Goal: Task Accomplishment & Management: Use online tool/utility

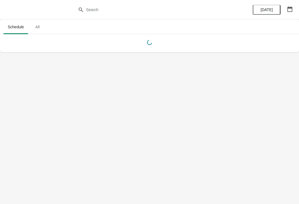
click at [295, 9] on button "button" at bounding box center [290, 9] width 10 height 10
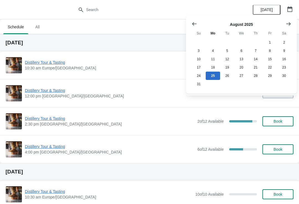
click at [290, 26] on icon "Show next month, September 2025" at bounding box center [289, 24] width 6 height 6
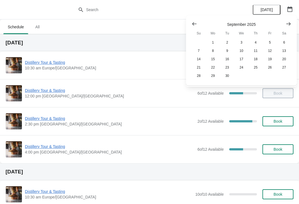
click at [290, 24] on icon "Show next month, October 2025" at bounding box center [289, 23] width 4 height 3
click at [197, 77] on button "26" at bounding box center [199, 76] width 14 height 8
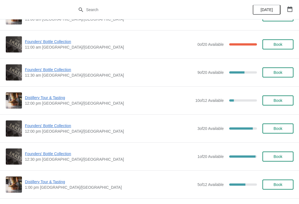
scroll to position [132, 0]
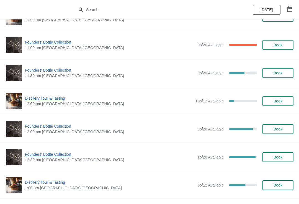
click at [49, 129] on span "Founders' Bottle Collection" at bounding box center [110, 126] width 170 height 6
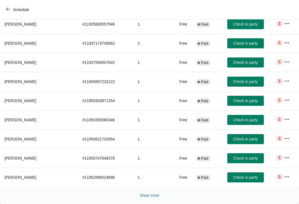
scroll to position [91, 0]
click at [151, 200] on button "Show more" at bounding box center [150, 195] width 24 height 10
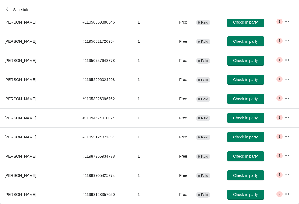
scroll to position [189, 0]
click at [289, 199] on button "button" at bounding box center [287, 194] width 10 height 10
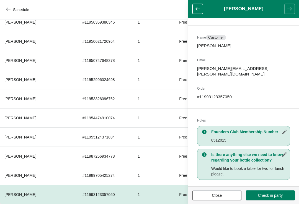
scroll to position [28, 0]
click at [221, 194] on span "Close" at bounding box center [217, 195] width 10 height 4
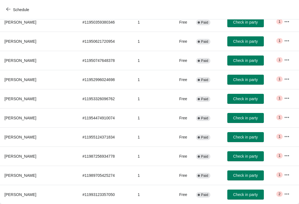
click at [289, 196] on icon "button" at bounding box center [287, 194] width 6 height 6
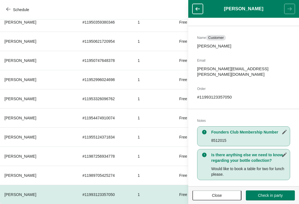
click at [221, 198] on button "Close" at bounding box center [217, 195] width 49 height 10
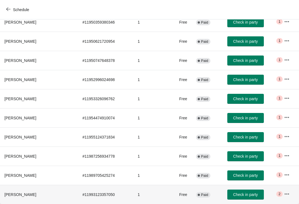
click at [20, 194] on span "[PERSON_NAME]" at bounding box center [20, 194] width 32 height 4
click at [13, 196] on span "[PERSON_NAME]" at bounding box center [20, 194] width 32 height 4
click at [286, 195] on icon "button" at bounding box center [287, 194] width 6 height 6
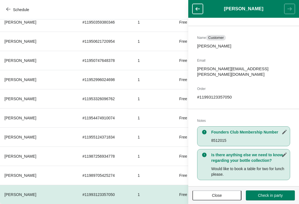
click at [218, 195] on span "Close" at bounding box center [217, 195] width 10 height 4
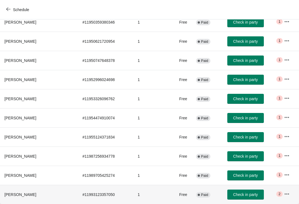
click at [23, 195] on span "[PERSON_NAME]" at bounding box center [20, 194] width 32 height 4
click at [16, 192] on span "[PERSON_NAME]" at bounding box center [20, 194] width 32 height 4
click at [289, 197] on button "button" at bounding box center [287, 194] width 10 height 10
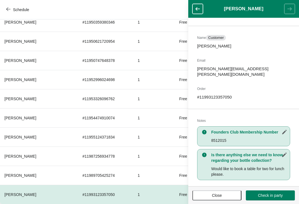
click at [215, 196] on span "Close" at bounding box center [217, 195] width 10 height 4
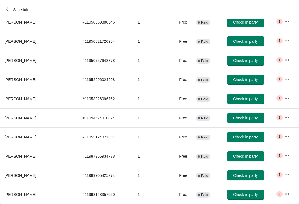
click at [14, 194] on span "[PERSON_NAME]" at bounding box center [20, 194] width 32 height 4
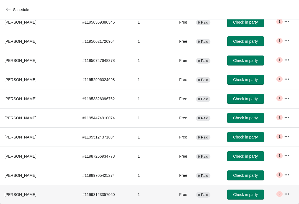
click at [286, 195] on icon "button" at bounding box center [287, 194] width 6 height 6
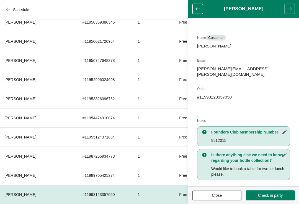
click at [219, 195] on span "Close" at bounding box center [217, 195] width 10 height 4
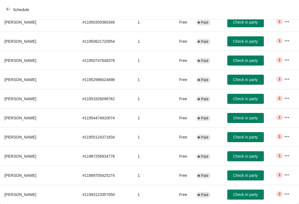
click at [283, 196] on button "button" at bounding box center [287, 194] width 10 height 10
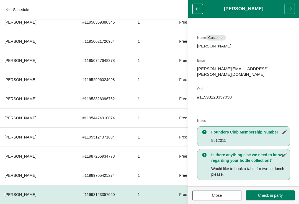
click at [214, 198] on button "Close" at bounding box center [217, 195] width 49 height 10
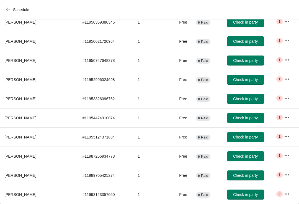
click at [287, 194] on icon "button" at bounding box center [287, 194] width 6 height 6
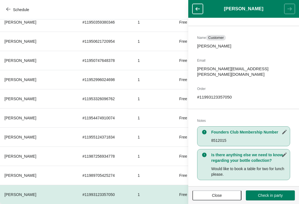
click at [285, 152] on icon "button" at bounding box center [285, 155] width 6 height 6
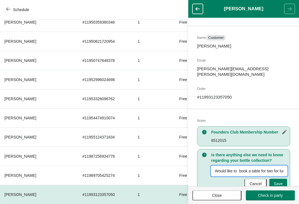
click at [214, 166] on input "Would like to book a table for two for lunch please." at bounding box center [250, 171] width 76 height 10
click at [286, 166] on input "Would like to book a table for two for lunch please." at bounding box center [250, 171] width 76 height 10
click at [215, 168] on input "Would like to book a table for two for lunch please." at bounding box center [250, 171] width 76 height 10
click at [212, 166] on input "Would like to book a table for two for lunch please." at bounding box center [250, 171] width 76 height 10
type input "Booking moved to 2pm collection and bistro at 3.15pm"
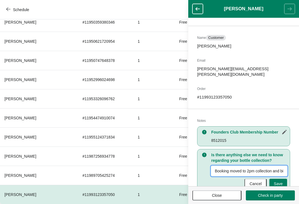
click at [281, 181] on span "Save" at bounding box center [278, 183] width 9 height 4
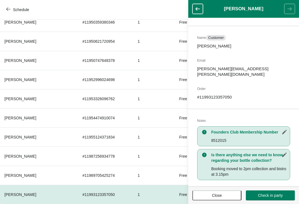
scroll to position [91, 0]
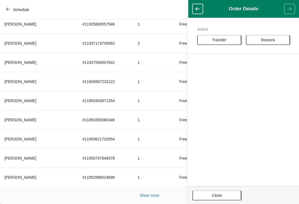
click at [218, 39] on span "Transfer" at bounding box center [219, 40] width 14 height 4
click at [215, 39] on span "Transfer" at bounding box center [219, 40] width 14 height 4
click at [222, 198] on button "Close" at bounding box center [217, 195] width 49 height 10
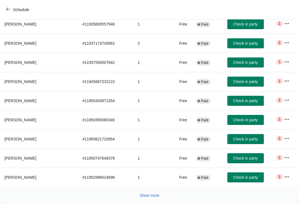
click at [150, 200] on button "Show more" at bounding box center [150, 195] width 24 height 10
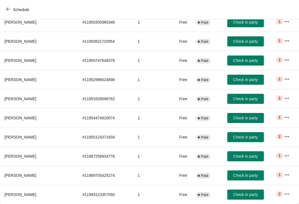
scroll to position [189, 0]
click at [283, 199] on td "Critical 2" at bounding box center [289, 194] width 19 height 19
click at [284, 198] on button "button" at bounding box center [287, 194] width 10 height 10
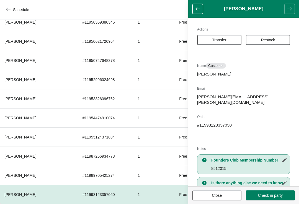
scroll to position [0, 0]
click at [218, 37] on button "Transfer" at bounding box center [219, 40] width 44 height 10
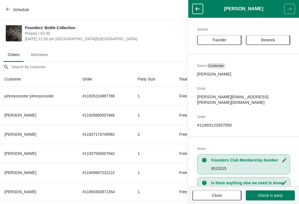
scroll to position [189, 0]
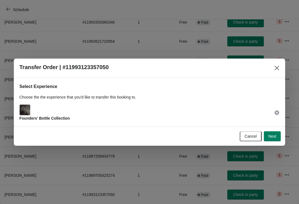
click at [275, 140] on button "Next" at bounding box center [272, 136] width 17 height 10
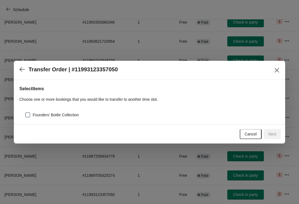
click at [29, 113] on span at bounding box center [27, 114] width 5 height 5
click at [26, 113] on input "Founders' Bottle Collection" at bounding box center [25, 112] width 0 height 0
checkbox input "true"
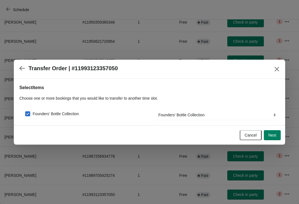
click at [276, 136] on span "Next" at bounding box center [273, 135] width 8 height 4
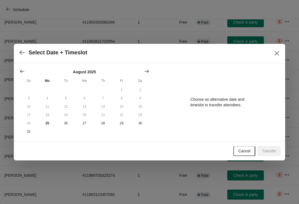
click at [147, 69] on icon "Show next month, September 2025" at bounding box center [147, 71] width 6 height 6
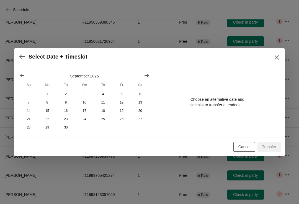
click at [147, 70] on button "Show next month, October 2025" at bounding box center [147, 75] width 10 height 10
click at [27, 129] on button "26" at bounding box center [28, 127] width 19 height 8
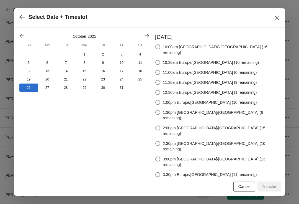
click at [161, 125] on span at bounding box center [158, 127] width 5 height 5
click at [156, 125] on input "2:00pm [GEOGRAPHIC_DATA]/[GEOGRAPHIC_DATA] (15 remaining)" at bounding box center [156, 125] width 0 height 0
radio input "true"
click at [270, 184] on span "Transfer" at bounding box center [269, 186] width 14 height 4
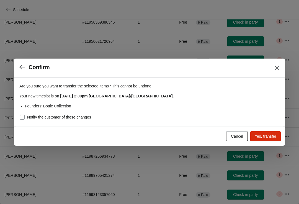
click at [268, 134] on span "Yes, transfer" at bounding box center [266, 136] width 22 height 4
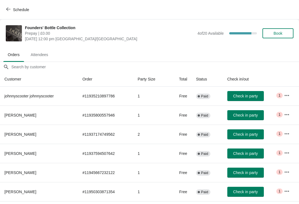
scroll to position [91, 0]
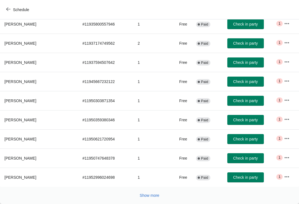
click at [153, 193] on span "Show more" at bounding box center [150, 195] width 20 height 4
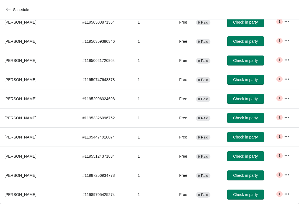
scroll to position [169, 0]
